Goal: Information Seeking & Learning: Learn about a topic

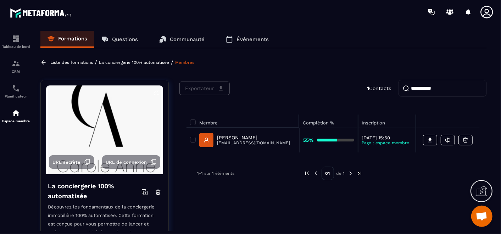
click at [475, 88] on input "**********" at bounding box center [442, 88] width 89 height 17
click at [128, 34] on link "Questions" at bounding box center [119, 39] width 51 height 17
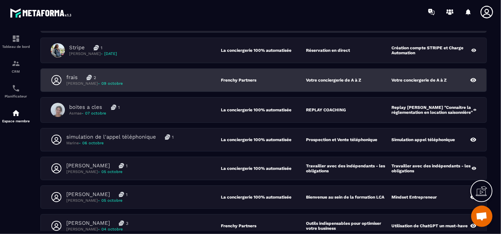
scroll to position [39, 0]
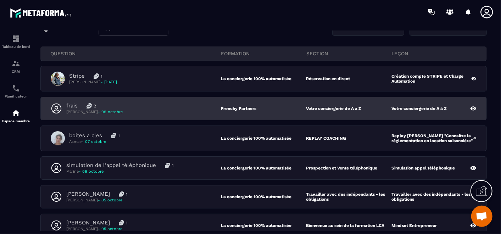
click at [203, 101] on div "frais 2 [PERSON_NAME] - [DATE] Frenchy Partners Votre conciergerie de A à Z Vot…" at bounding box center [264, 108] width 446 height 23
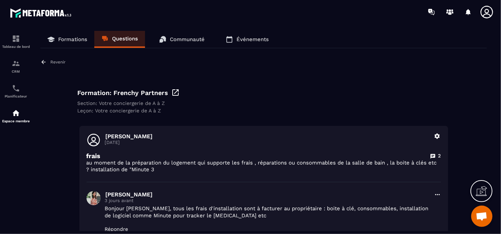
click at [135, 43] on link "Questions" at bounding box center [119, 39] width 51 height 17
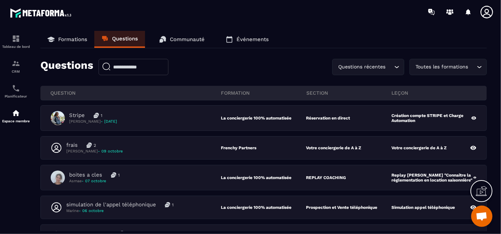
click at [475, 68] on input "Search for option" at bounding box center [472, 67] width 5 height 8
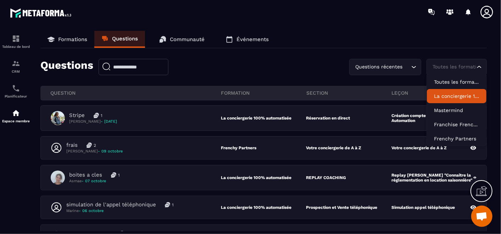
click at [456, 93] on p "La conciergerie 100% automatisée" at bounding box center [456, 96] width 45 height 7
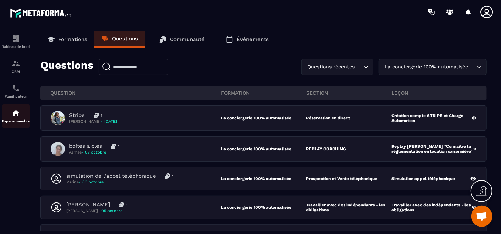
click at [9, 119] on div "Espace membre" at bounding box center [16, 116] width 28 height 14
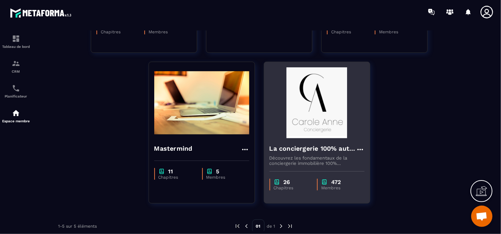
scroll to position [181, 0]
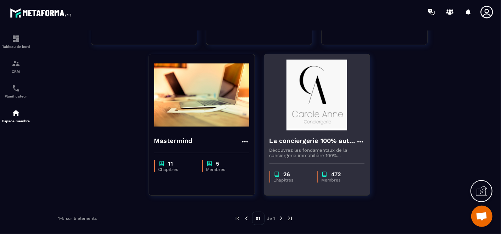
click at [346, 128] on img at bounding box center [317, 95] width 95 height 71
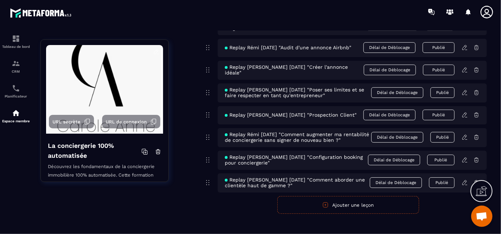
scroll to position [4247, 0]
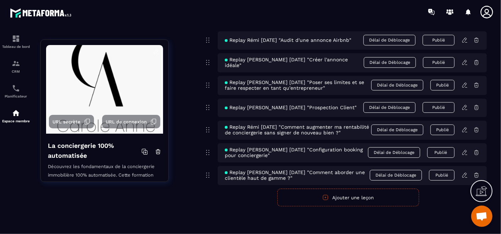
click at [464, 174] on icon at bounding box center [465, 175] width 6 height 6
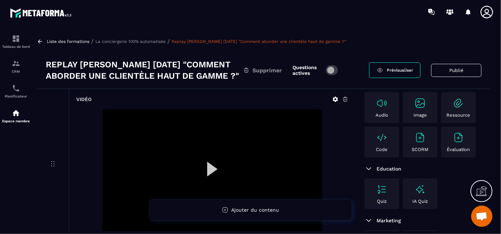
click at [335, 98] on icon at bounding box center [335, 99] width 6 height 6
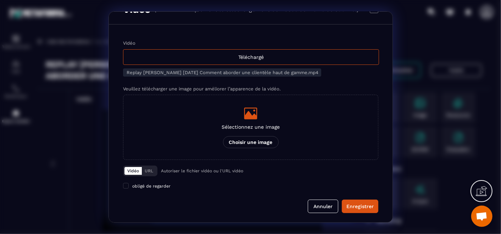
scroll to position [17, 0]
click at [89, 162] on div "Modal window" at bounding box center [250, 117] width 501 height 234
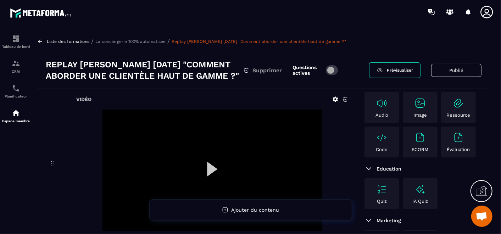
click at [274, 148] on div at bounding box center [213, 172] width 220 height 124
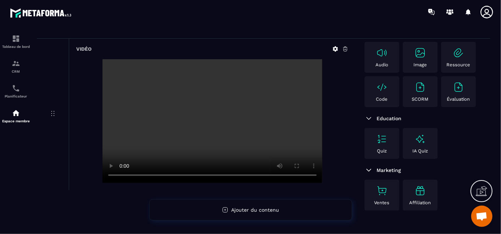
scroll to position [39, 0]
